Goal: Task Accomplishment & Management: Use online tool/utility

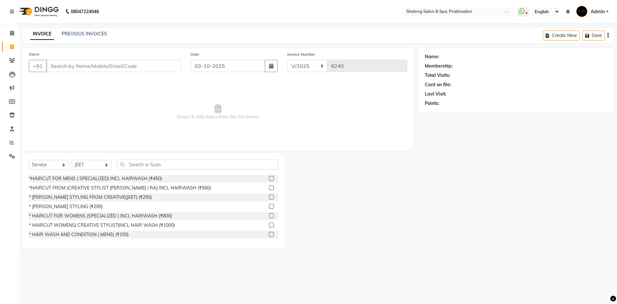
select select "service"
select select "16092"
click at [82, 188] on div "*HAIRCUT FROM (CREATIVE STYLIST [PERSON_NAME] / RAJ INCL HAIRWASH (₹550)" at bounding box center [120, 187] width 182 height 7
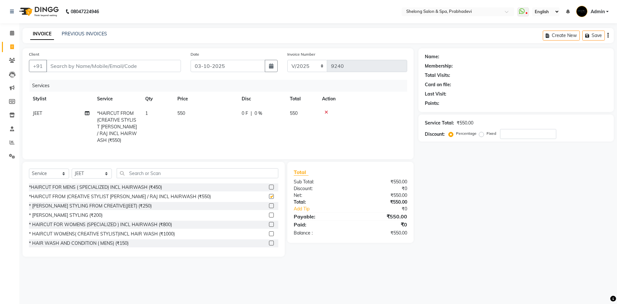
checkbox input "false"
click at [84, 168] on select "Select Stylist ( [PERSON_NAME] ) ( [PERSON_NAME] ) [PERSON_NAME] fojdur [PERSON…" at bounding box center [92, 173] width 40 height 10
select select "66706"
click at [72, 168] on select "Select Stylist ( [PERSON_NAME] ) ( [PERSON_NAME] ) [PERSON_NAME] fojdur [PERSON…" at bounding box center [92, 173] width 40 height 10
click at [64, 213] on div "* [PERSON_NAME] STYLING (₹200)" at bounding box center [66, 215] width 74 height 7
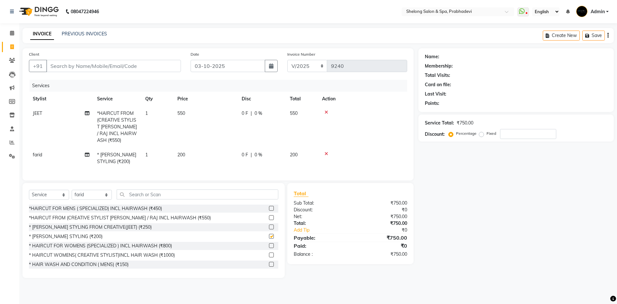
checkbox input "false"
click at [133, 69] on input "Client" at bounding box center [113, 66] width 135 height 12
click at [76, 192] on select "Select Stylist ( [PERSON_NAME] ) ( [PERSON_NAME] ) [PERSON_NAME] fojdur [PERSON…" at bounding box center [92, 195] width 40 height 10
select select "47990"
click at [72, 190] on select "Select Stylist ( [PERSON_NAME] ) ( [PERSON_NAME] ) [PERSON_NAME] fojdur [PERSON…" at bounding box center [92, 195] width 40 height 10
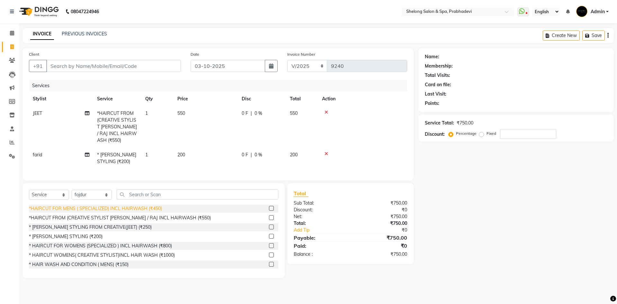
click at [108, 206] on div "*HAIRCUT FOR MENS ( SPECIALIZED) INCL HAIRWASH (₹450)" at bounding box center [95, 208] width 133 height 7
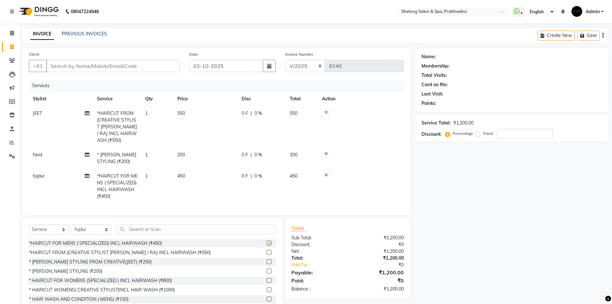
checkbox input "false"
click at [69, 268] on div "* [PERSON_NAME] STYLING (₹200)" at bounding box center [66, 271] width 74 height 7
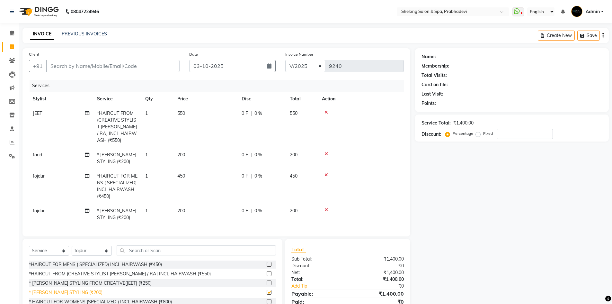
checkbox input "false"
click at [121, 67] on input "Client" at bounding box center [112, 66] width 133 height 12
type input "9"
type input "0"
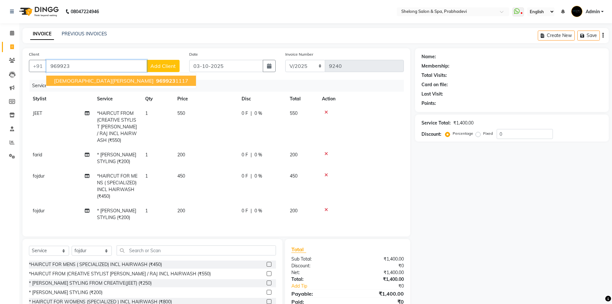
click at [156, 81] on span "969923" at bounding box center [165, 80] width 19 height 6
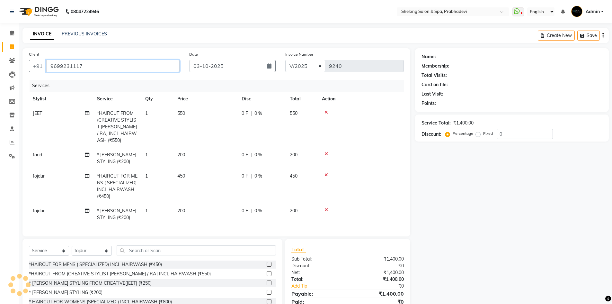
type input "9699231117"
select select "2: Object"
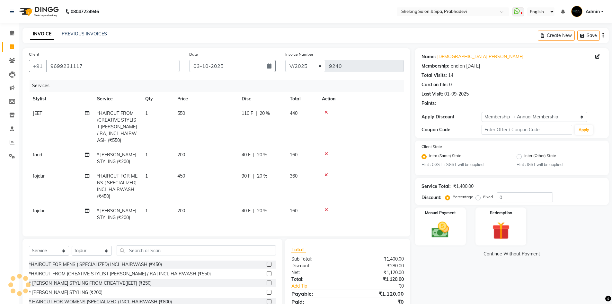
type input "20"
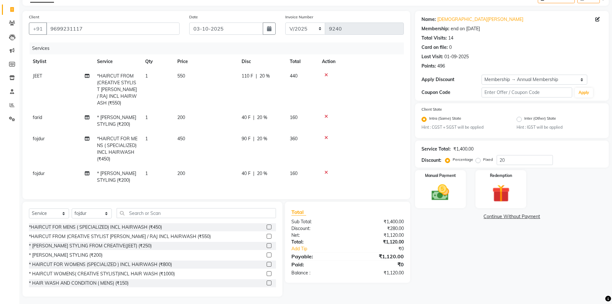
scroll to position [38, 0]
click at [447, 191] on img at bounding box center [441, 192] width 30 height 21
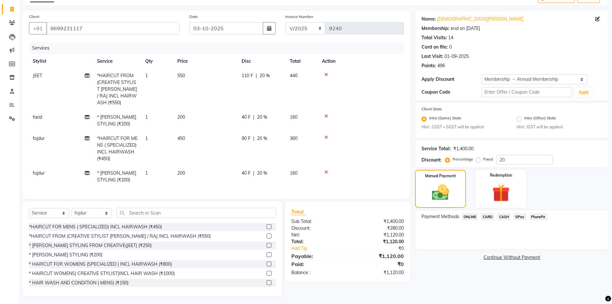
click at [503, 216] on span "CASH" at bounding box center [504, 216] width 14 height 7
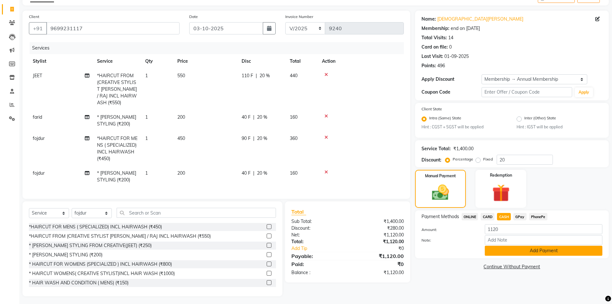
click at [506, 246] on button "Add Payment" at bounding box center [544, 250] width 118 height 10
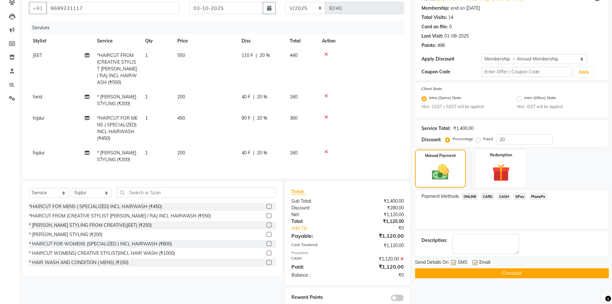
scroll to position [69, 0]
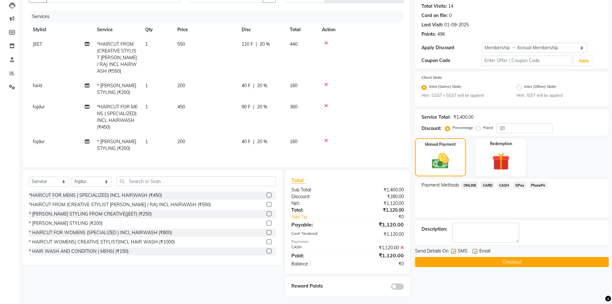
click at [394, 282] on div at bounding box center [378, 285] width 61 height 7
click at [395, 283] on span at bounding box center [397, 286] width 13 height 6
click at [404, 287] on input "checkbox" at bounding box center [404, 287] width 0 height 0
click at [432, 257] on button "Checkout" at bounding box center [512, 262] width 194 height 10
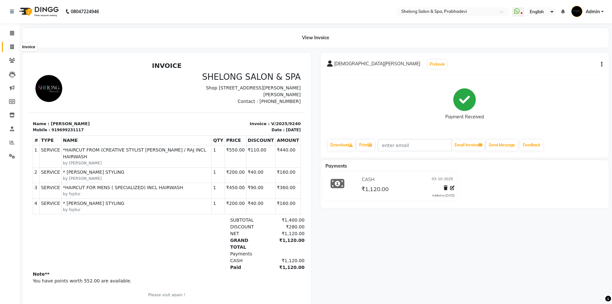
click at [10, 46] on icon at bounding box center [12, 46] width 4 height 5
select select "service"
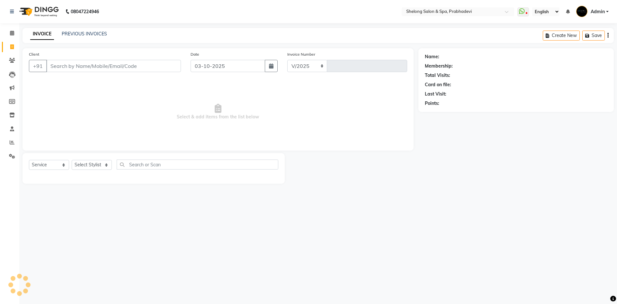
select select "3475"
type input "9241"
select select "16092"
